Goal: Task Accomplishment & Management: Use online tool/utility

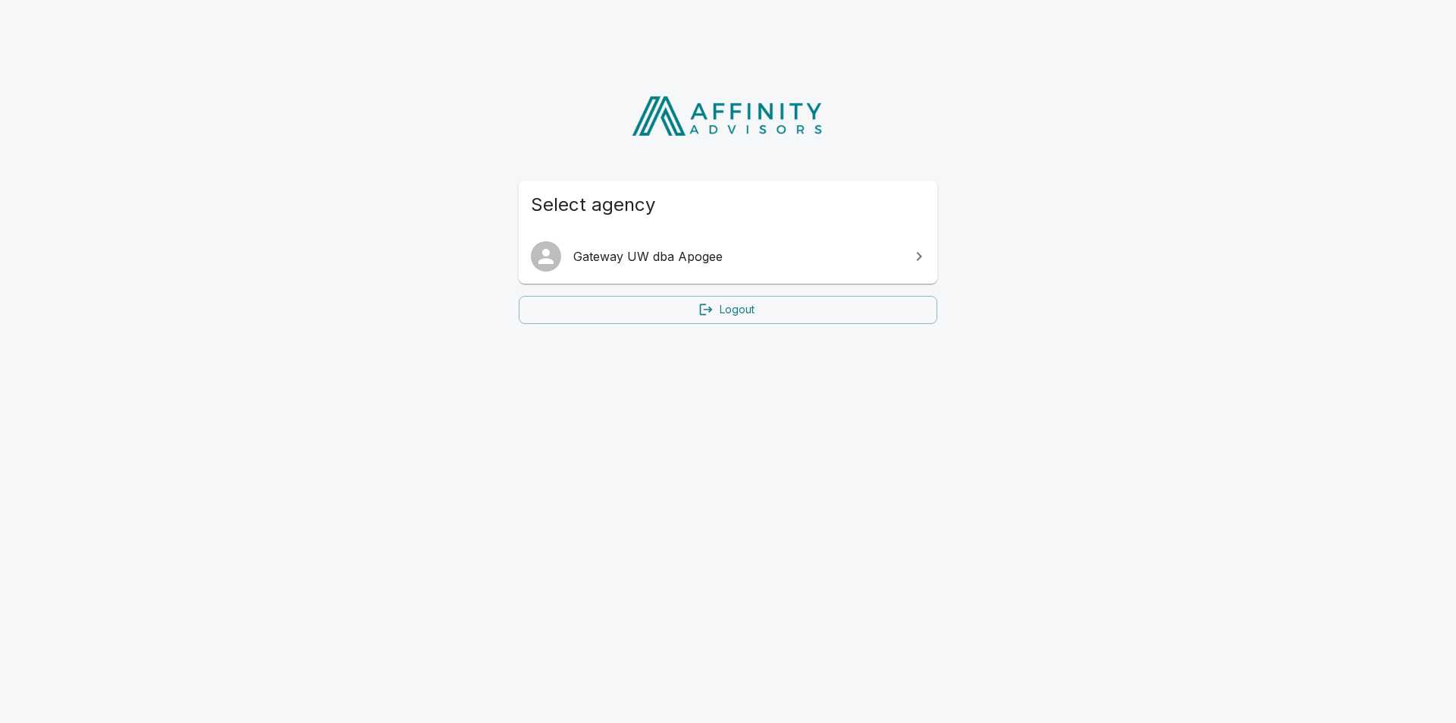
click at [690, 245] on link "Gateway UW dba Apogee" at bounding box center [728, 256] width 419 height 42
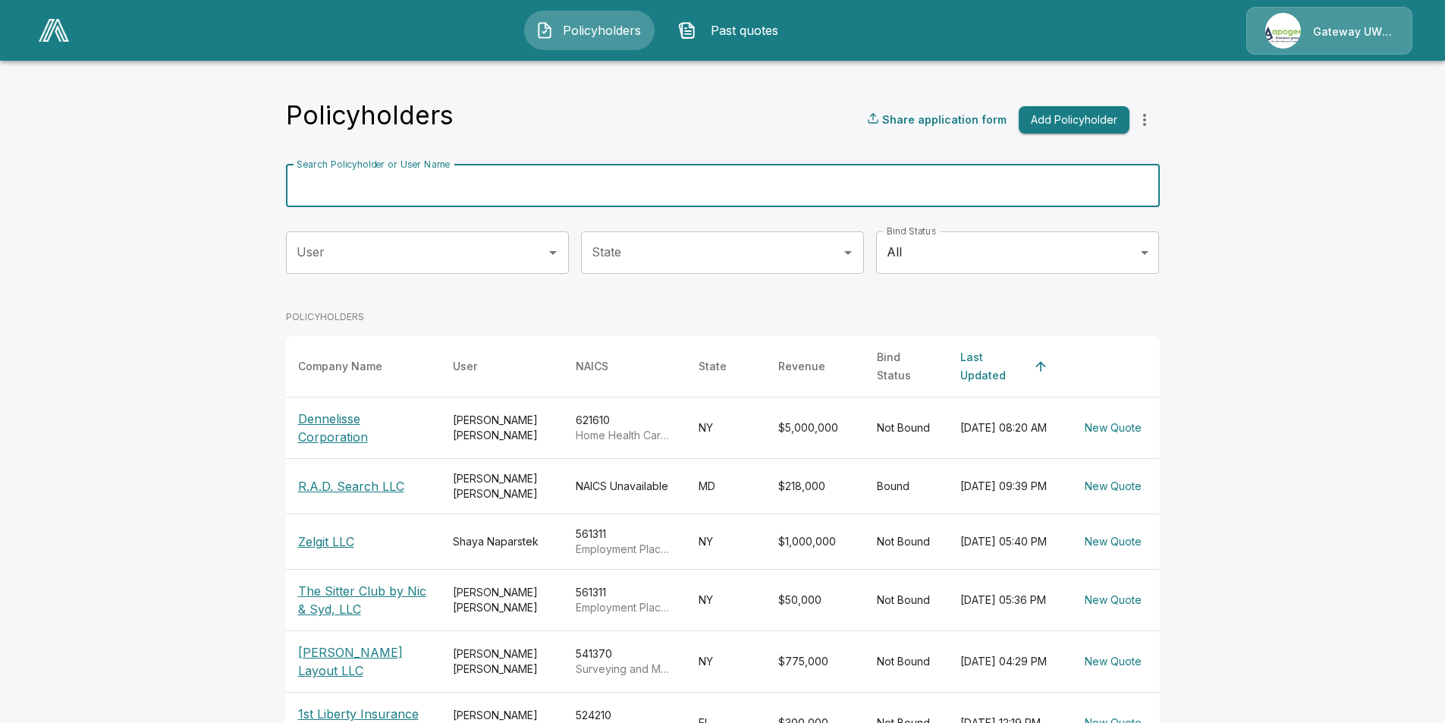
click at [552, 189] on input "Search Policyholder or User Name" at bounding box center [714, 186] width 857 height 42
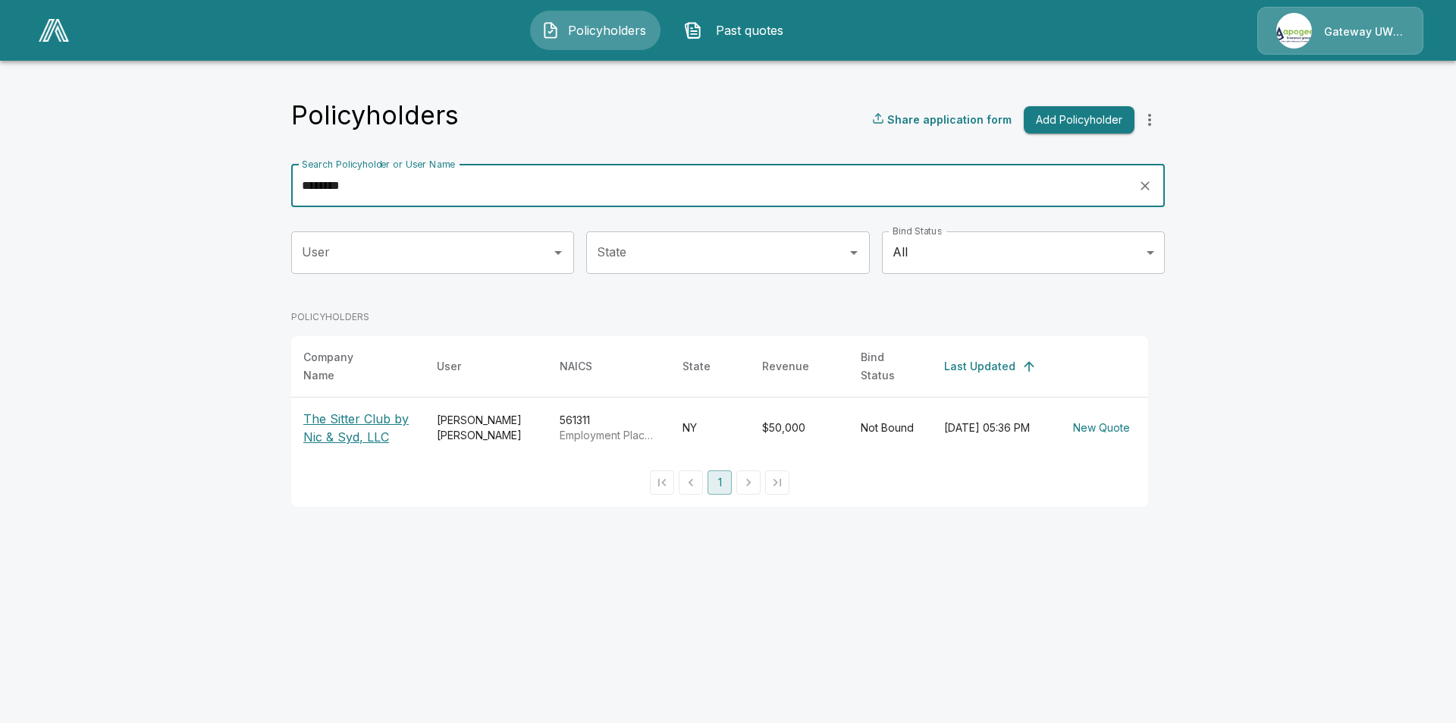
type input "********"
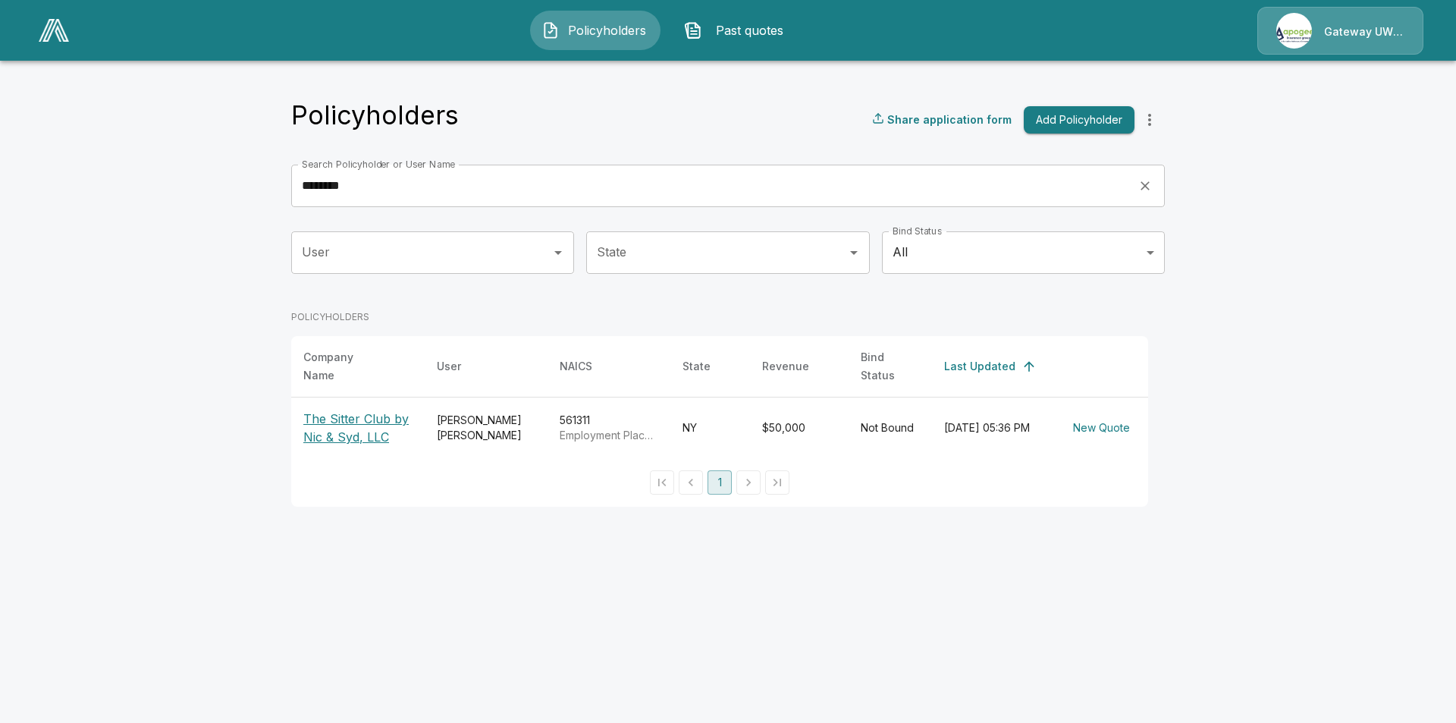
click at [324, 422] on p "The Sitter Club by Nic & Syd, LLC" at bounding box center [357, 428] width 109 height 36
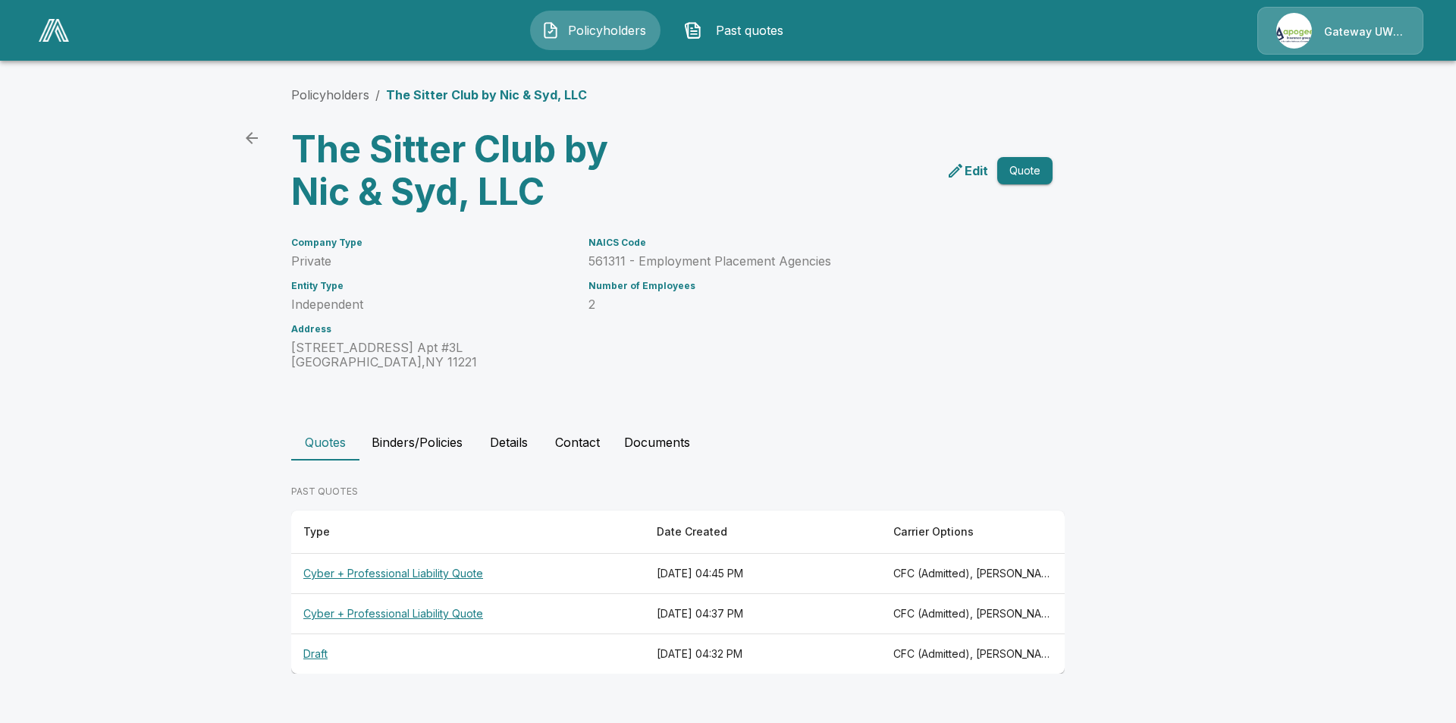
click at [774, 571] on th "[DATE] 04:45 PM" at bounding box center [763, 574] width 237 height 40
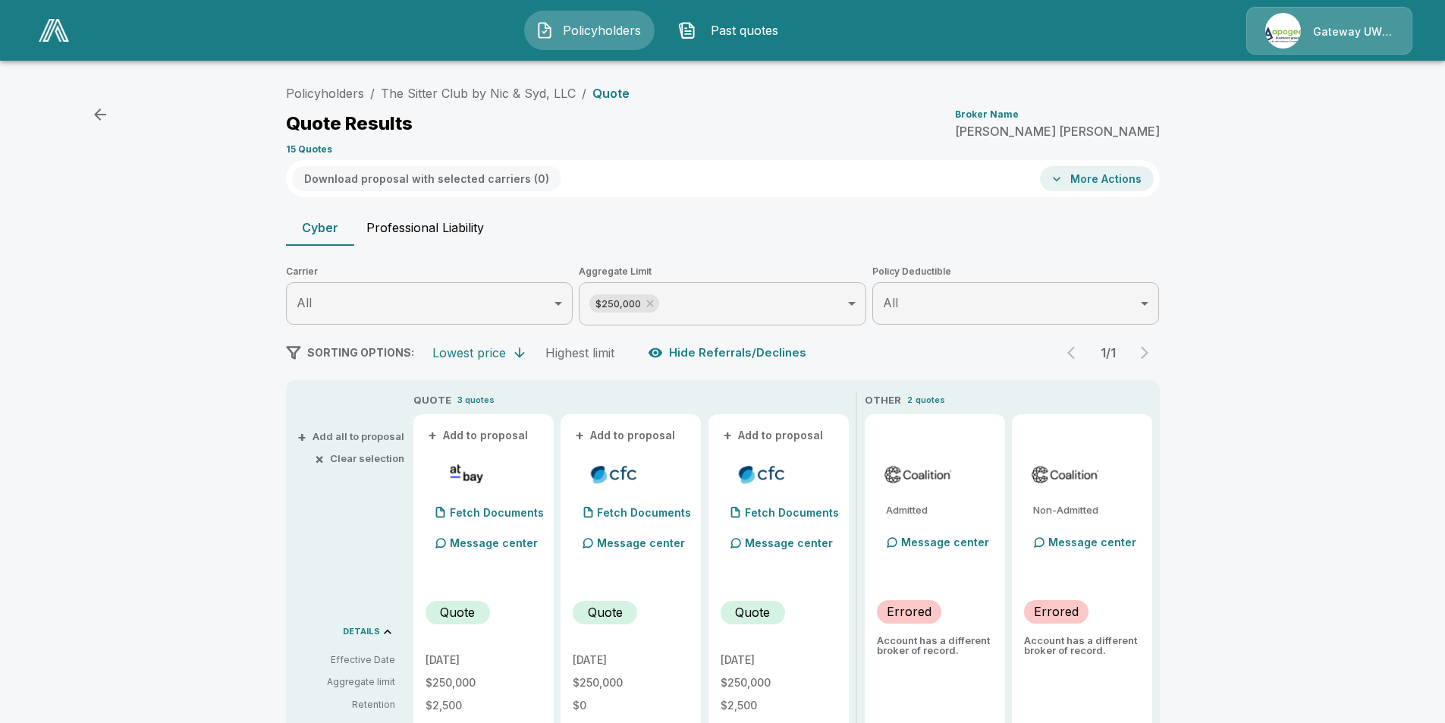
click at [441, 227] on button "Professional Liability" at bounding box center [425, 227] width 142 height 36
type input "*******"
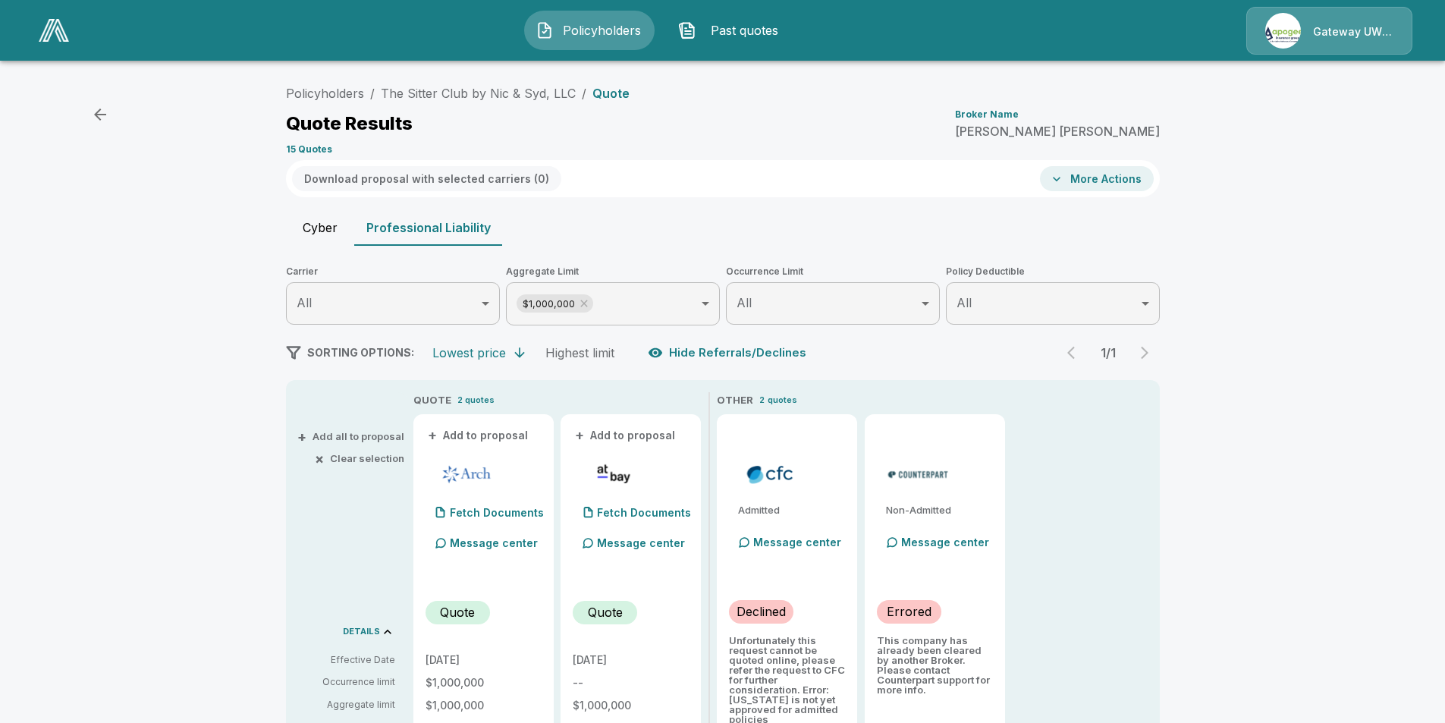
click at [1103, 192] on div "Download proposal with selected carriers ( 0 ) More Actions" at bounding box center [723, 178] width 874 height 37
click at [1104, 187] on button "More Actions" at bounding box center [1097, 178] width 114 height 25
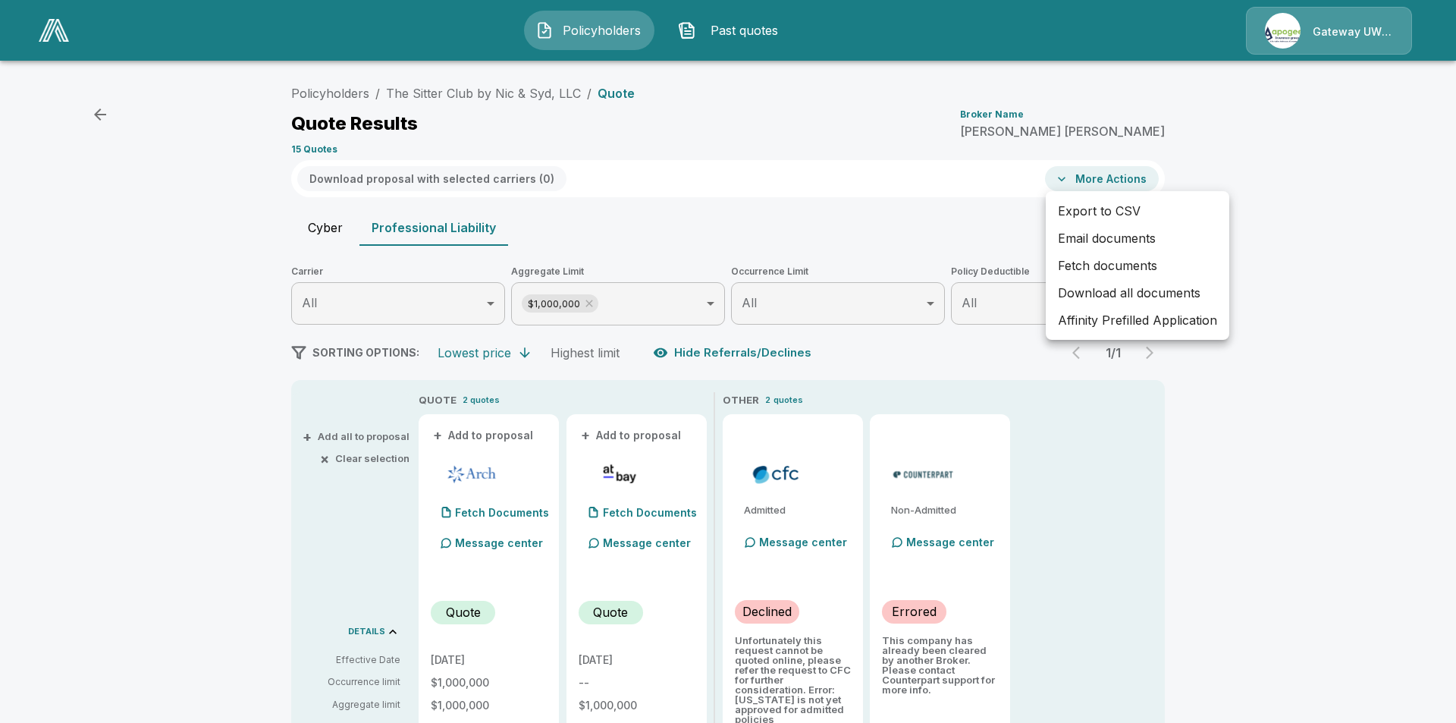
click at [1104, 239] on li "Email documents" at bounding box center [1138, 238] width 184 height 27
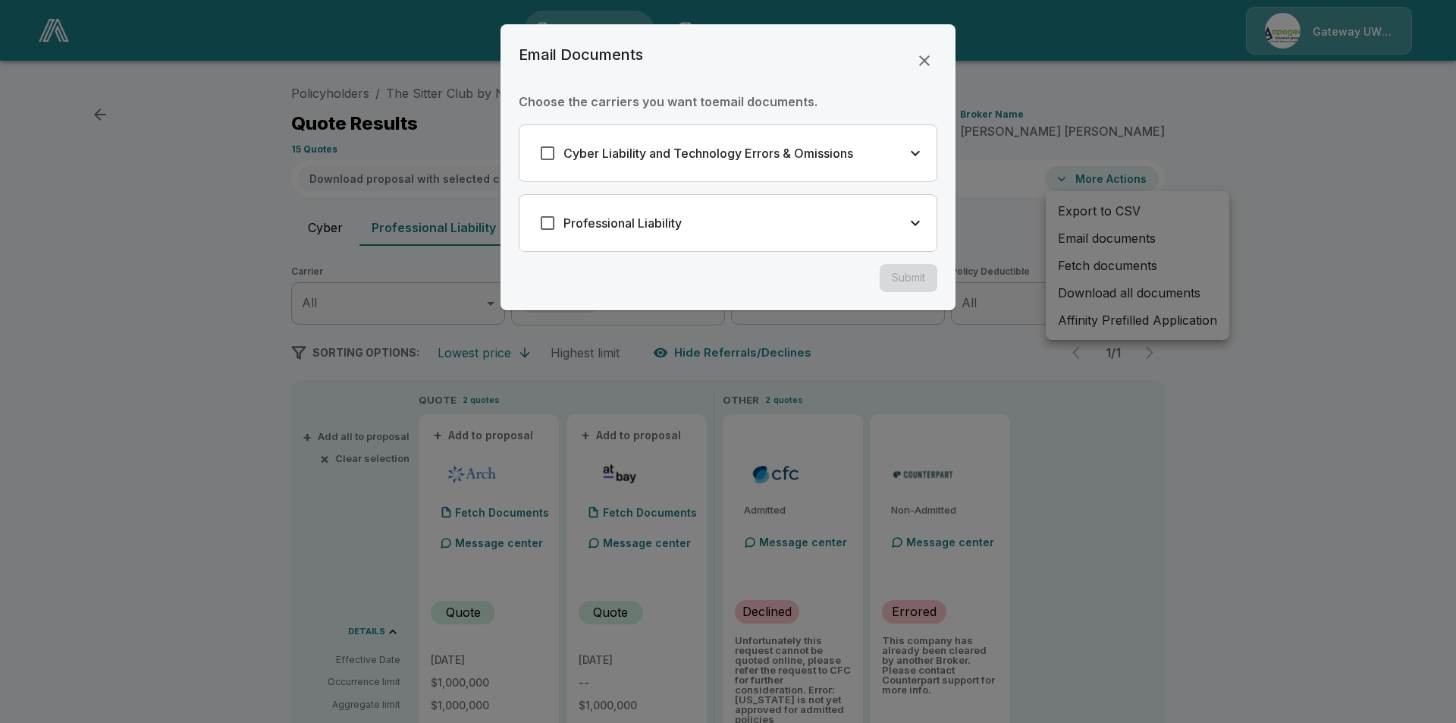
click at [906, 210] on div "Professional Liability" at bounding box center [728, 223] width 417 height 56
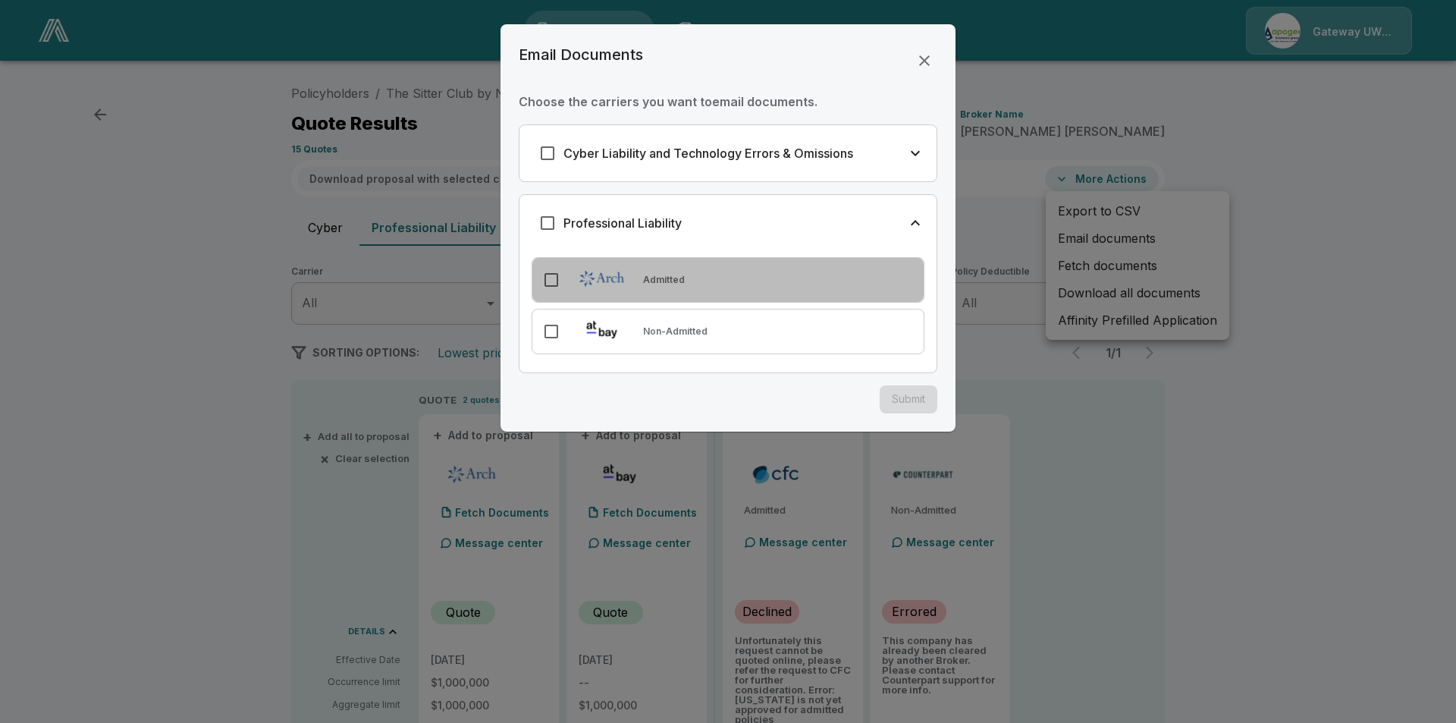
click at [695, 269] on div "Admitted" at bounding box center [728, 280] width 393 height 46
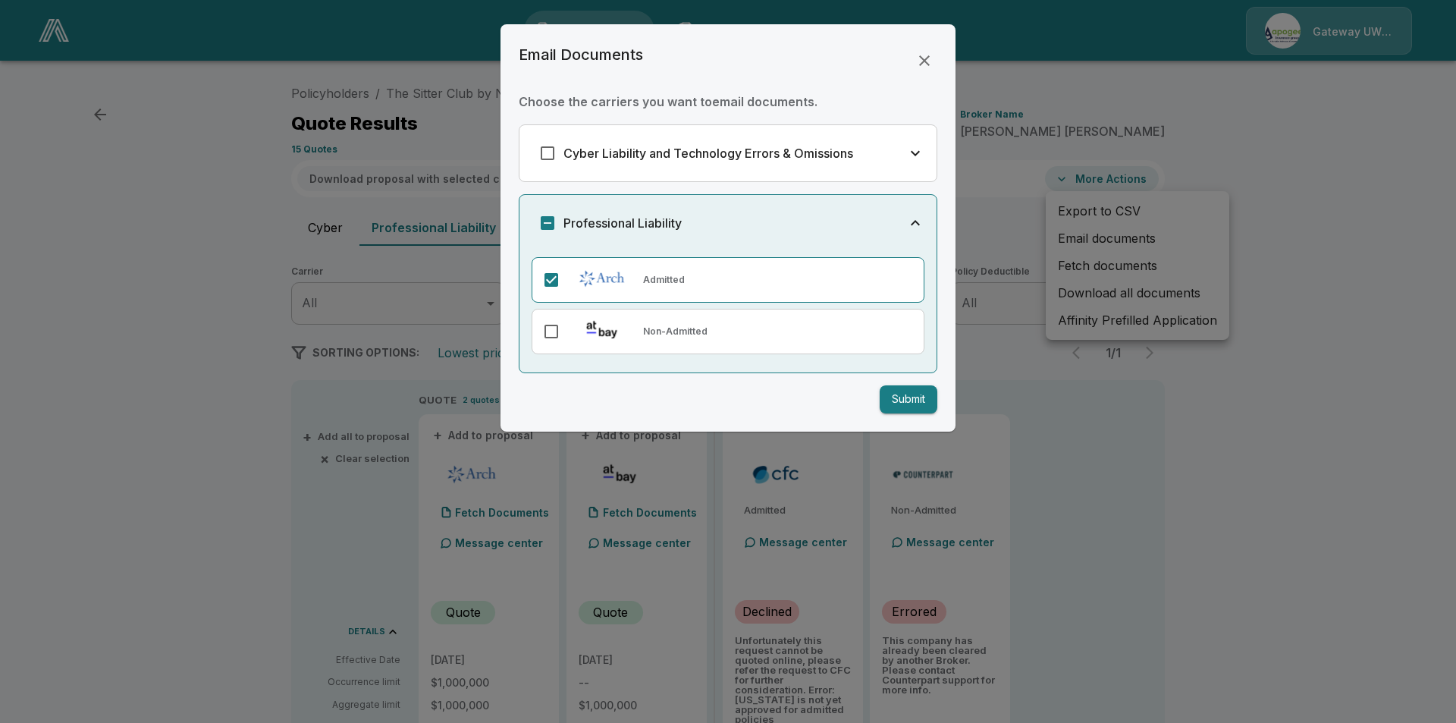
click at [913, 400] on button "Submit" at bounding box center [909, 399] width 58 height 28
